Goal: Task Accomplishment & Management: Complete application form

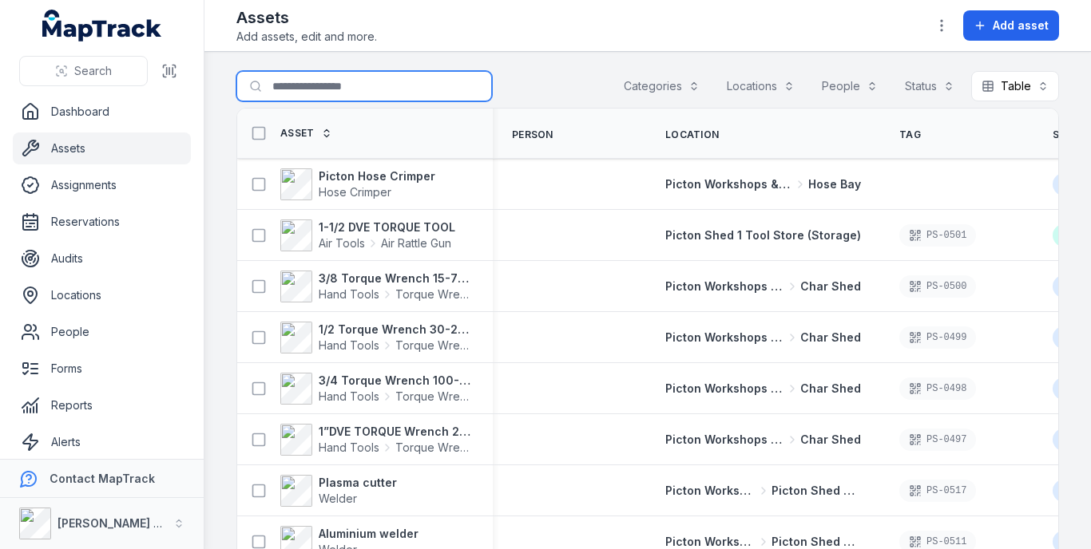
click at [344, 90] on input "Search for assets" at bounding box center [364, 86] width 256 height 30
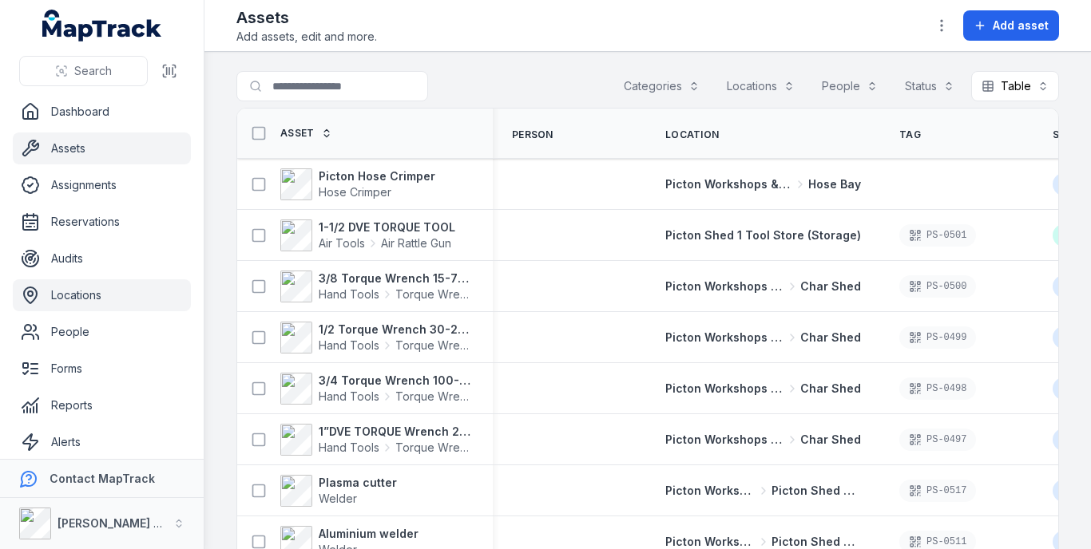
click at [93, 294] on link "Locations" at bounding box center [102, 295] width 178 height 32
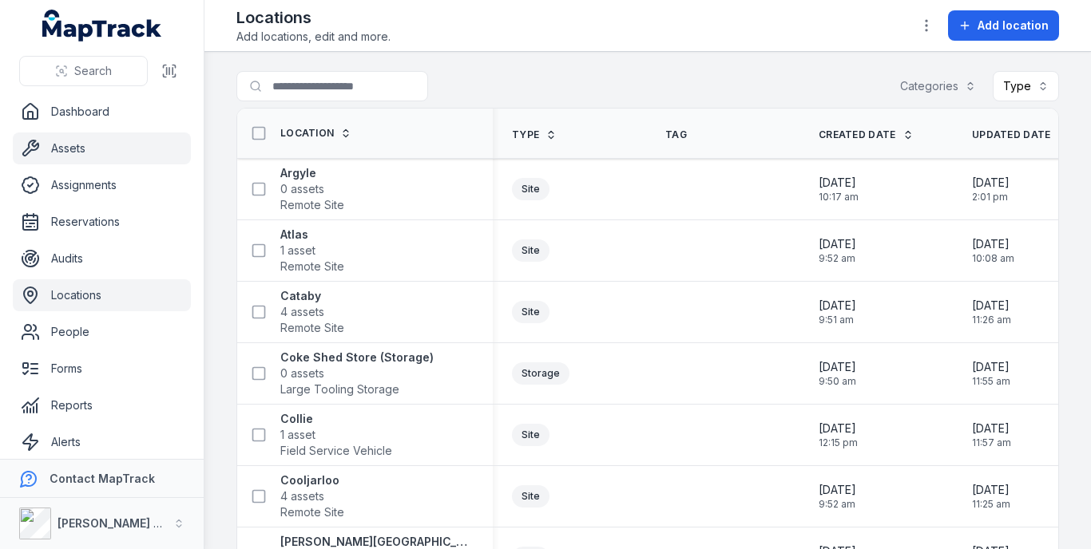
click at [133, 155] on link "Assets" at bounding box center [102, 149] width 178 height 32
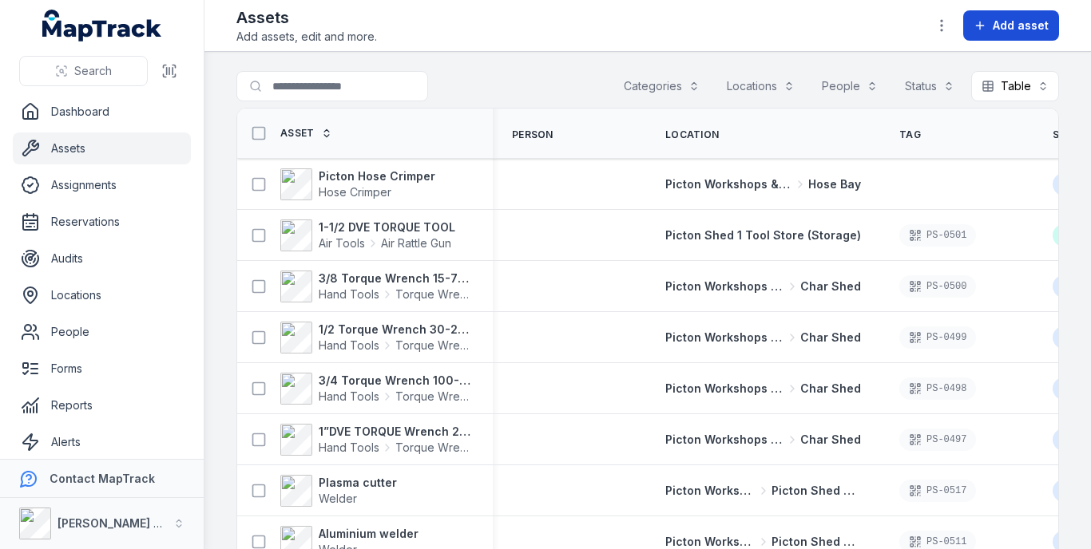
click at [989, 23] on button "Add asset" at bounding box center [1011, 25] width 96 height 30
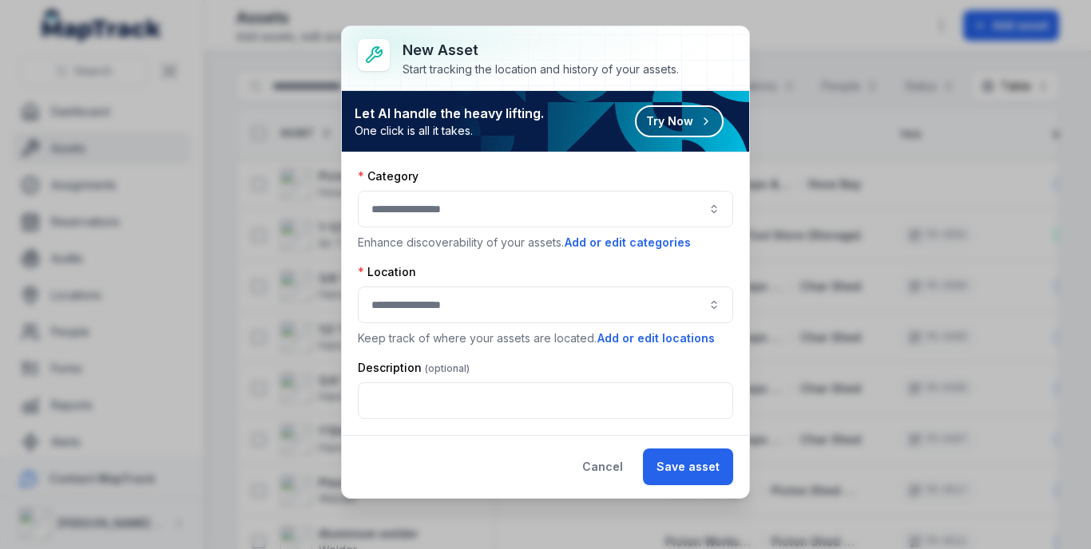
click at [672, 217] on button "button" at bounding box center [545, 209] width 375 height 37
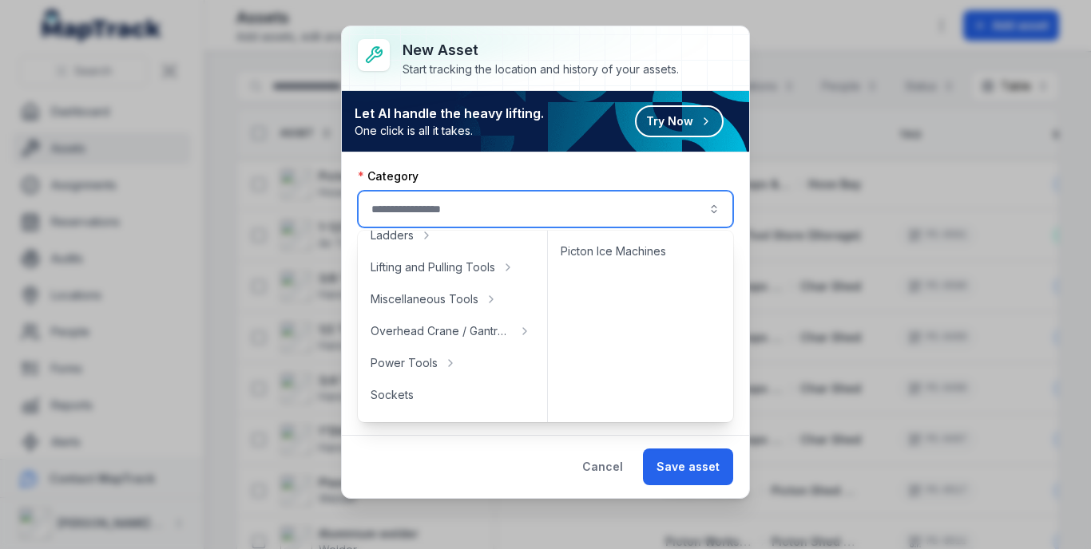
scroll to position [639, 0]
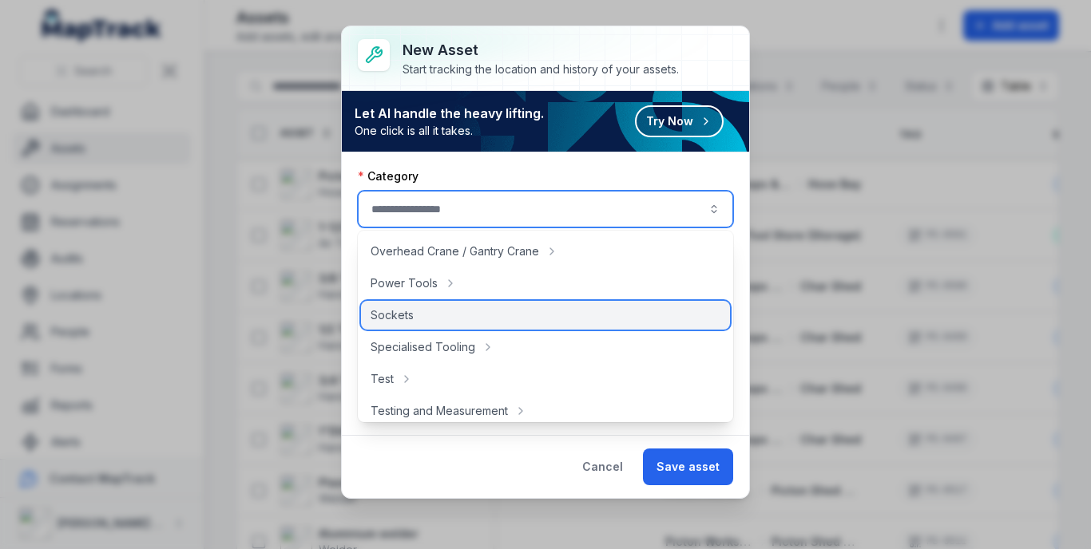
click at [381, 308] on span "Sockets" at bounding box center [392, 315] width 43 height 16
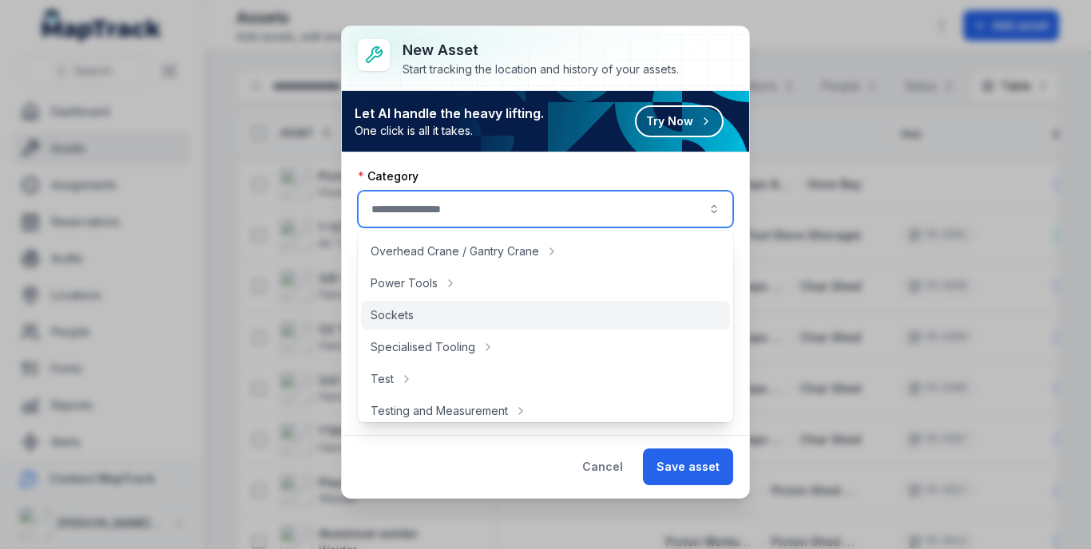
type input "*******"
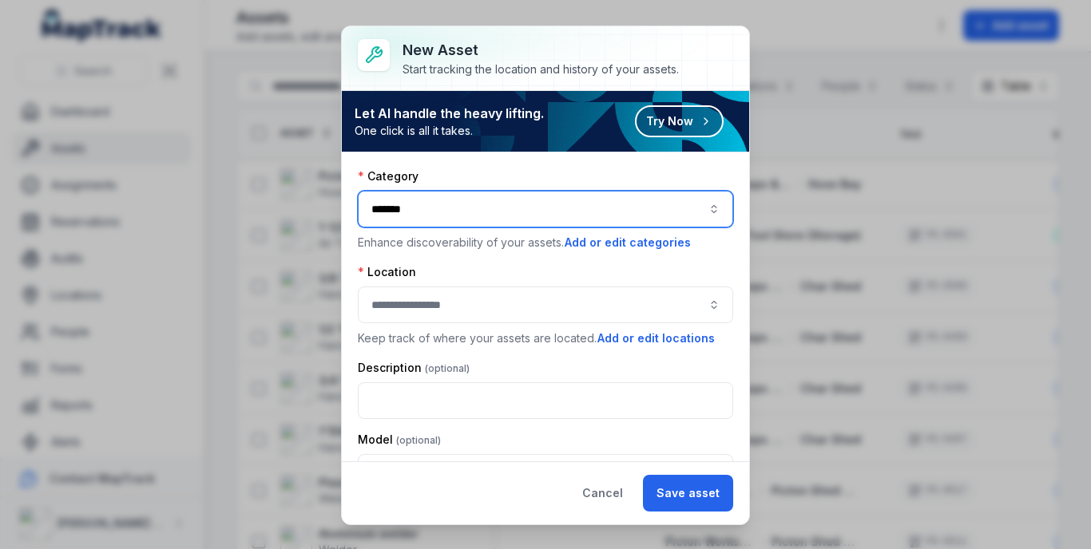
click at [608, 302] on button "button" at bounding box center [545, 305] width 375 height 37
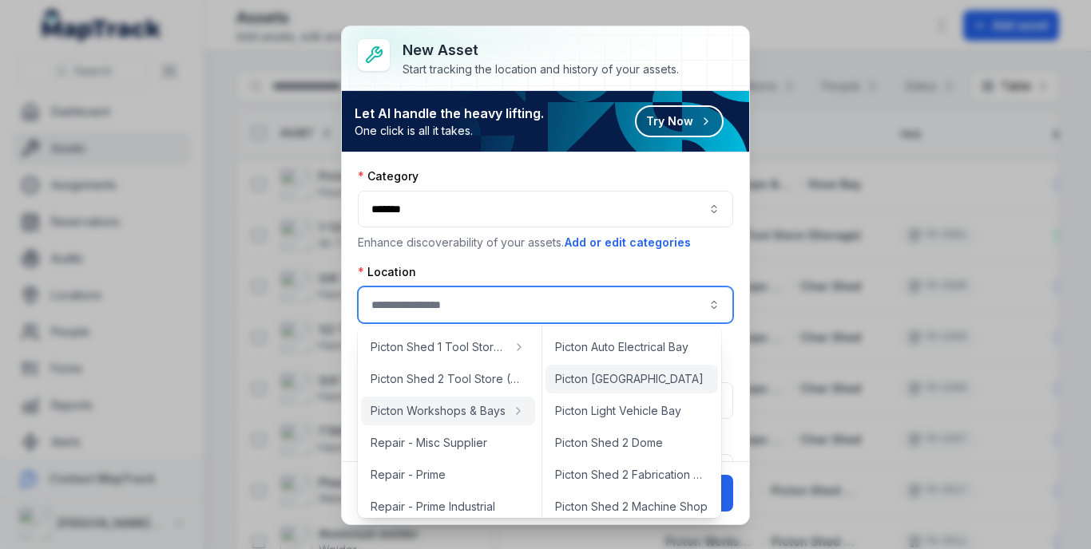
scroll to position [399, 0]
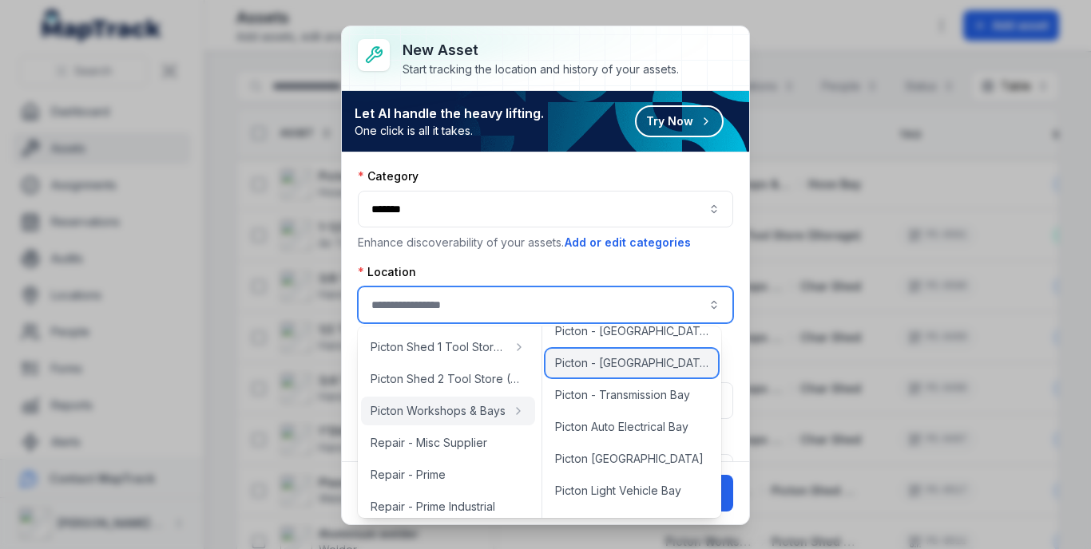
click at [614, 363] on span "Picton - [GEOGRAPHIC_DATA]" at bounding box center [632, 363] width 154 height 16
type input "**********"
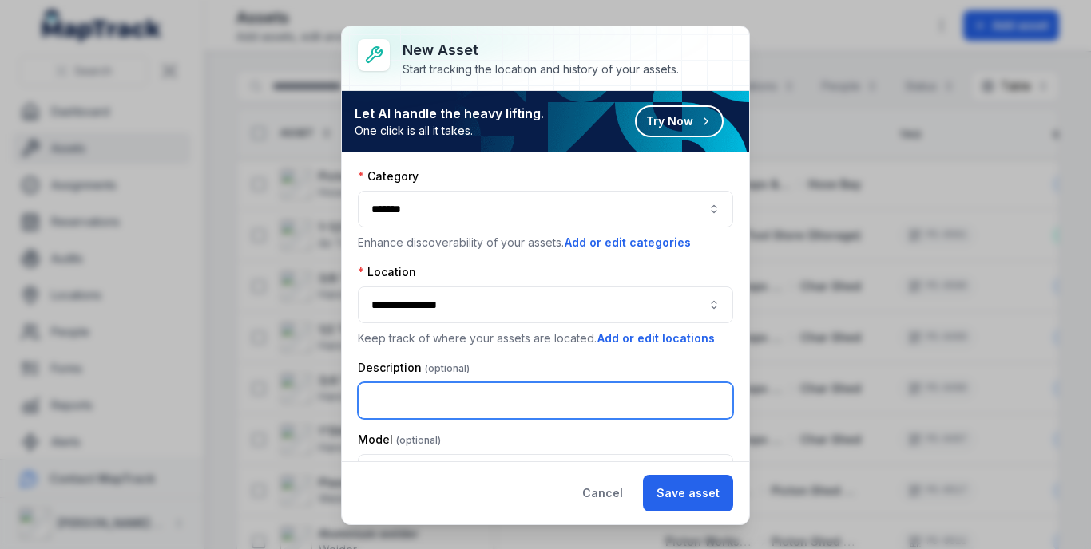
click at [596, 409] on input "text" at bounding box center [545, 400] width 375 height 37
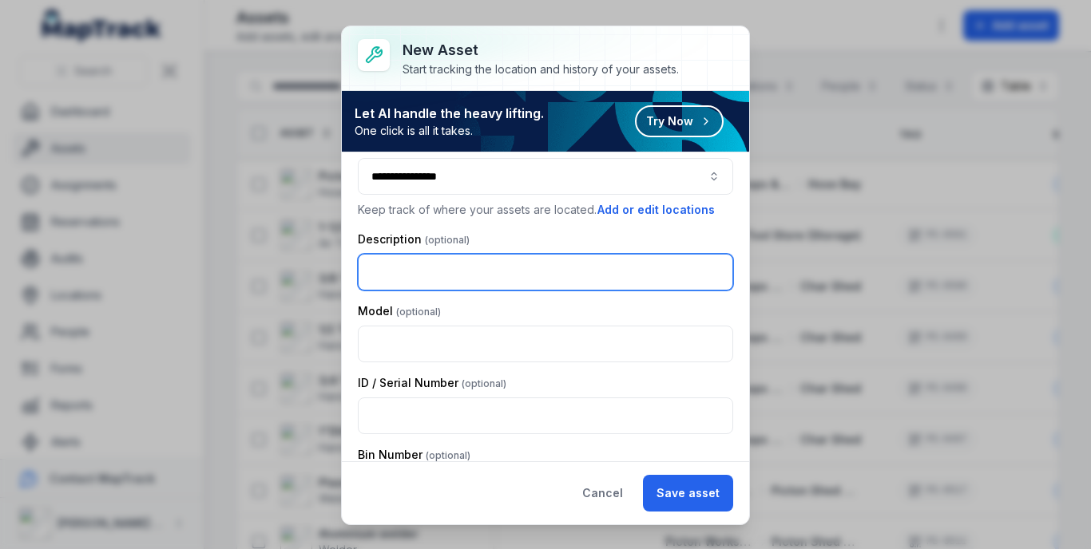
scroll to position [80, 0]
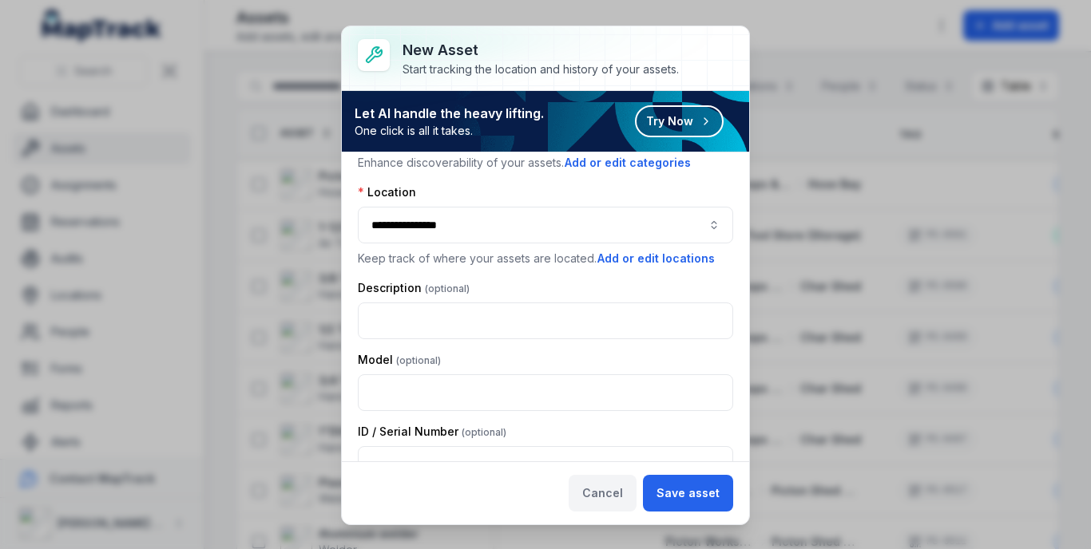
click at [621, 494] on button "Cancel" at bounding box center [603, 493] width 68 height 37
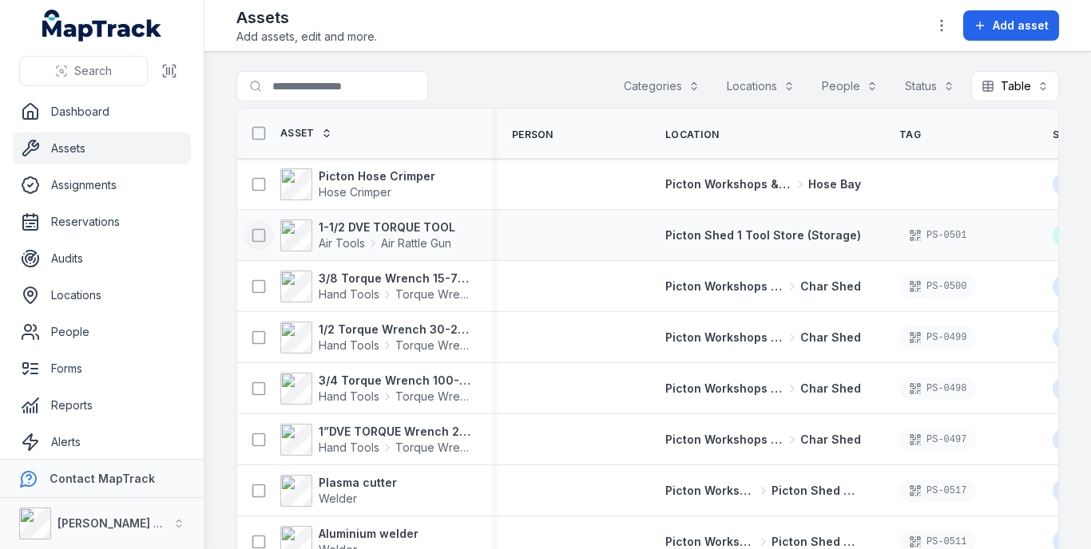
click at [256, 239] on icon at bounding box center [259, 236] width 16 height 16
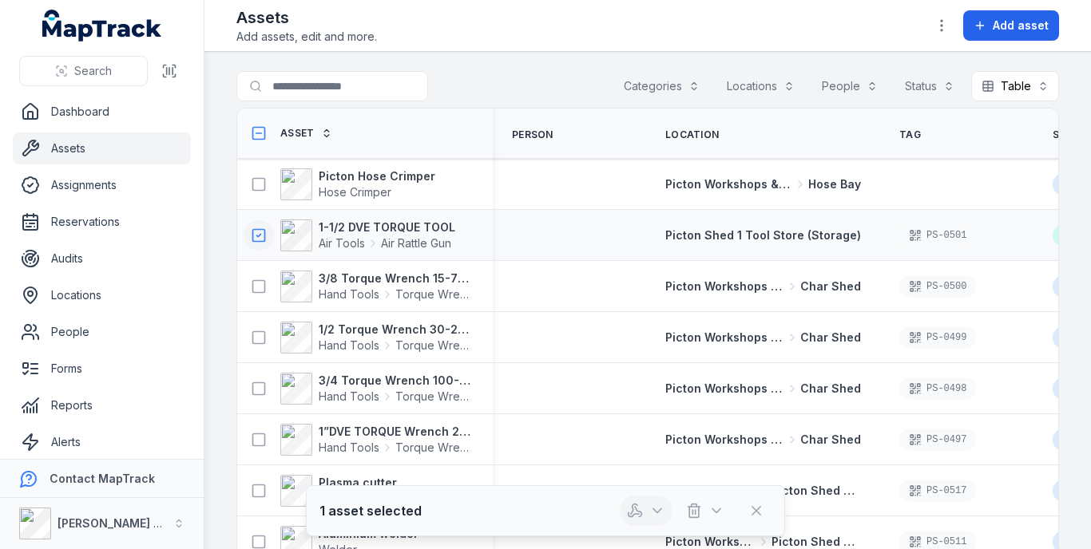
click at [632, 516] on icon "button" at bounding box center [633, 515] width 10 height 4
click at [255, 238] on icon at bounding box center [259, 236] width 16 height 16
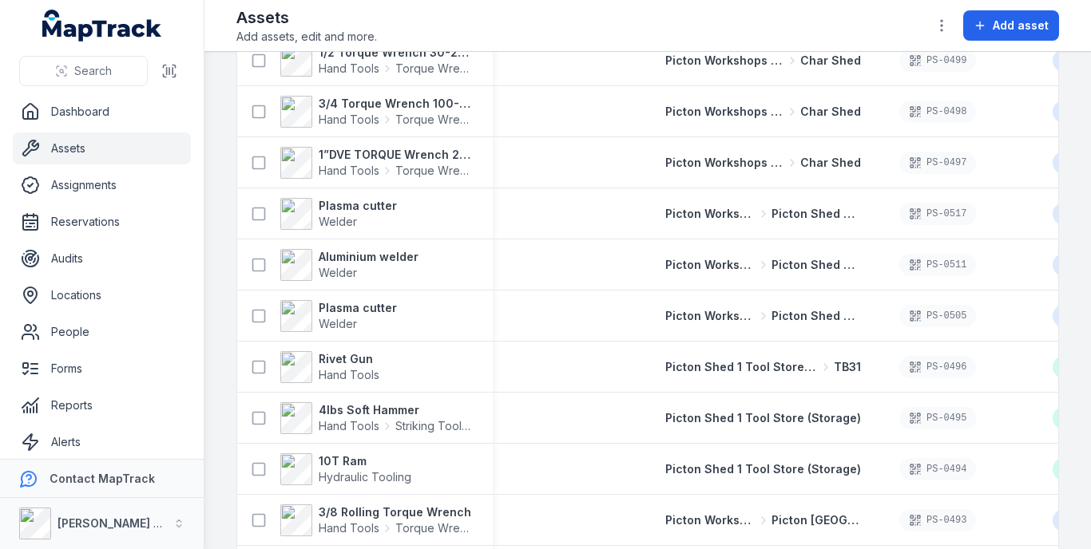
scroll to position [278, 0]
